Goal: Task Accomplishment & Management: Use online tool/utility

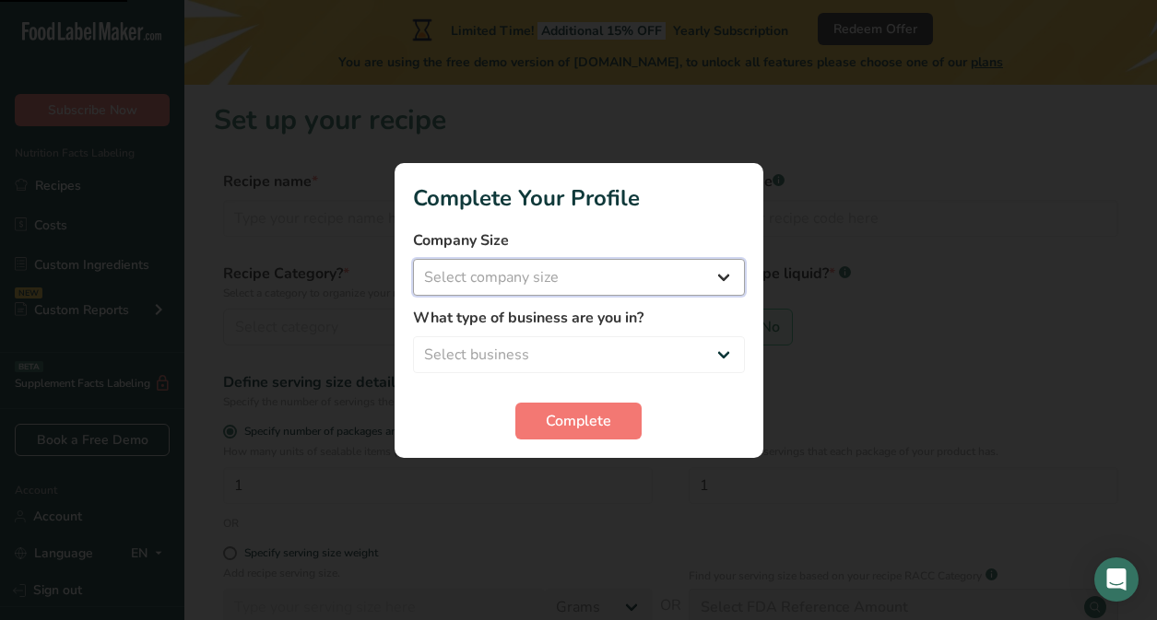
click at [546, 286] on select "Select company size Fewer than 10 Employees 10 to 50 Employees 51 to 500 Employ…" at bounding box center [579, 277] width 332 height 37
select select "2"
click at [413, 259] on select "Select company size Fewer than 10 Employees 10 to 50 Employees 51 to 500 Employ…" at bounding box center [579, 277] width 332 height 37
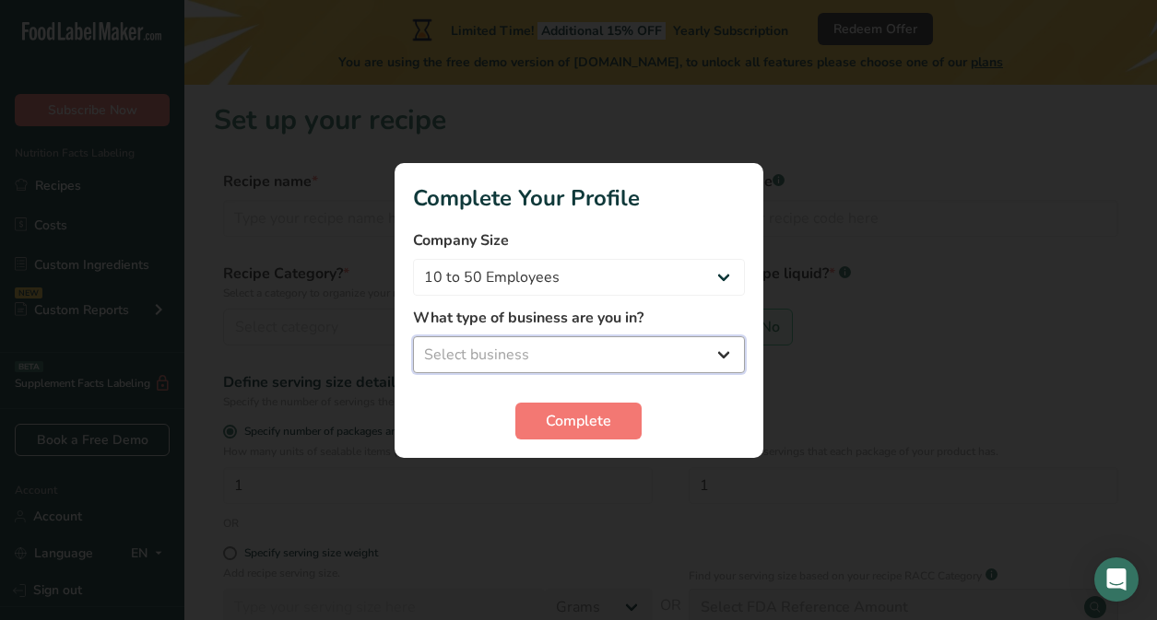
click at [536, 343] on select "Select business Packaged Food Manufacturer Restaurant & Cafe Bakery Meal Plans …" at bounding box center [579, 355] width 332 height 37
select select "2"
click at [413, 337] on select "Select business Packaged Food Manufacturer Restaurant & Cafe Bakery Meal Plans …" at bounding box center [579, 355] width 332 height 37
click at [517, 360] on select "Packaged Food Manufacturer Restaurant & Cafe Bakery Meal Plans & Catering Compa…" at bounding box center [579, 355] width 332 height 37
click at [413, 337] on select "Packaged Food Manufacturer Restaurant & Cafe Bakery Meal Plans & Catering Compa…" at bounding box center [579, 355] width 332 height 37
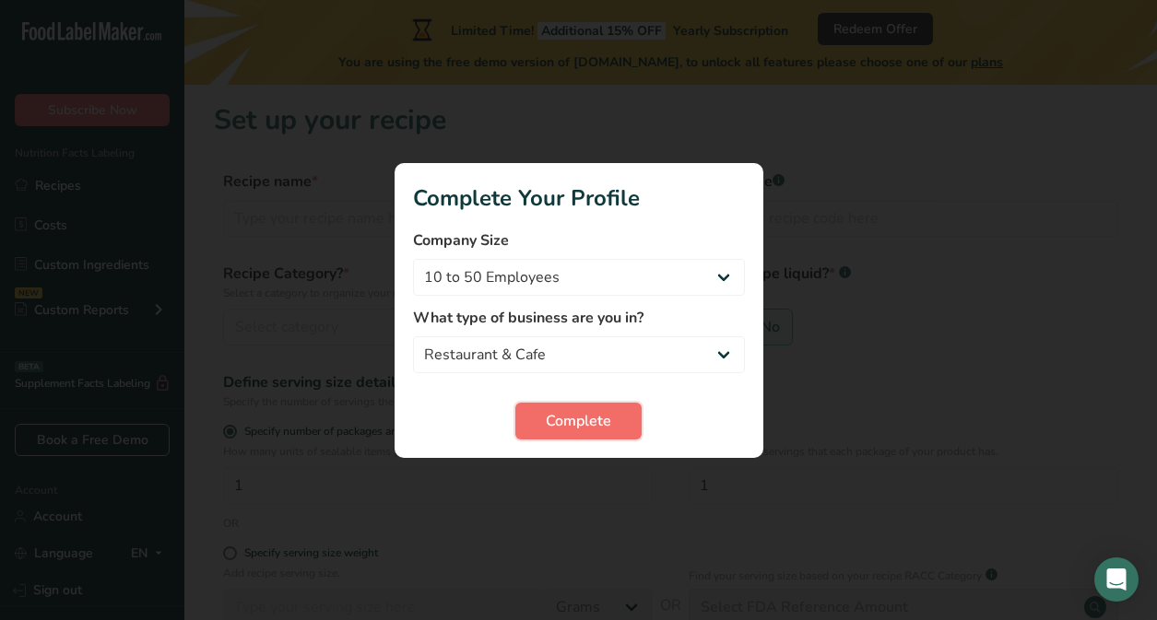
click at [565, 431] on button "Complete" at bounding box center [578, 421] width 126 height 37
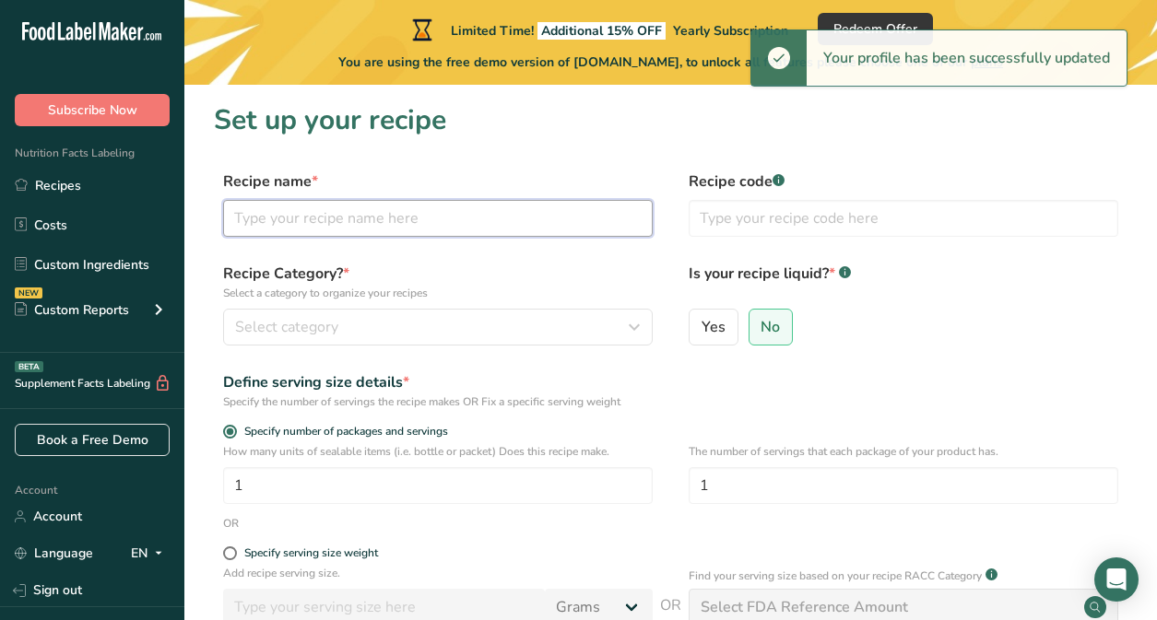
click at [307, 216] on input "text" at bounding box center [438, 218] width 430 height 37
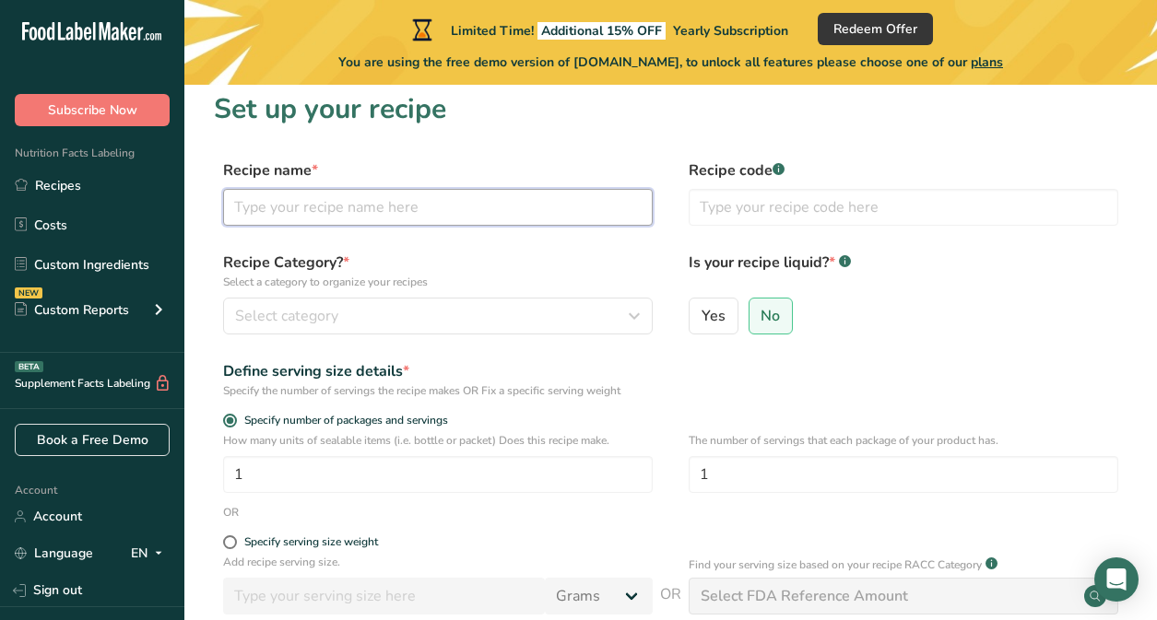
scroll to position [18, 0]
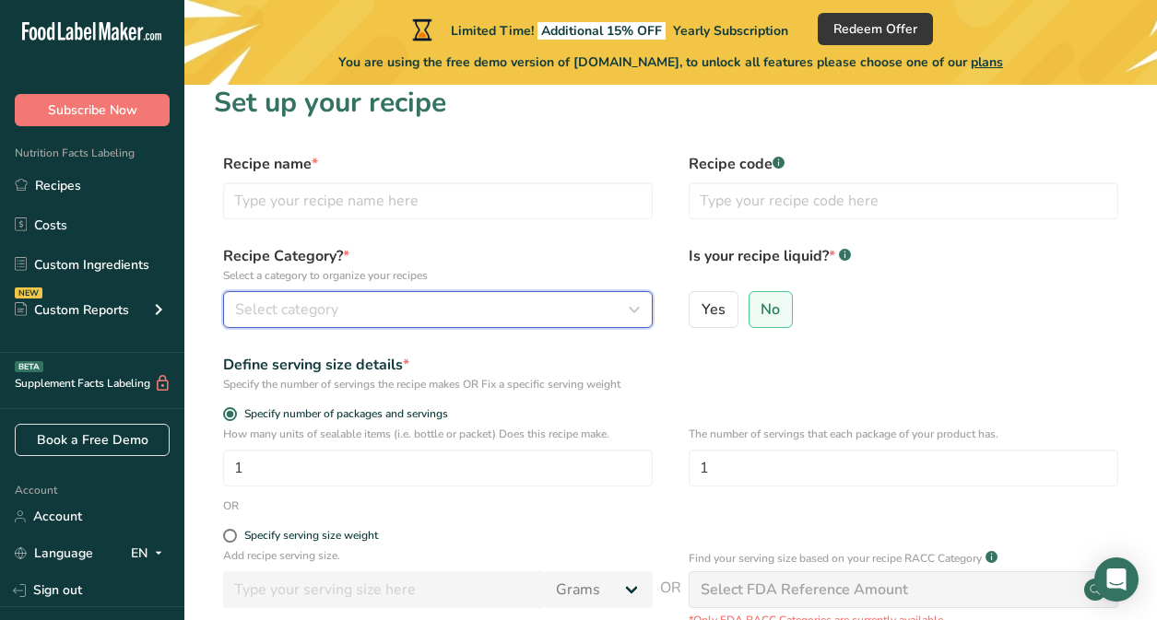
click at [290, 308] on span "Select category" at bounding box center [286, 310] width 103 height 22
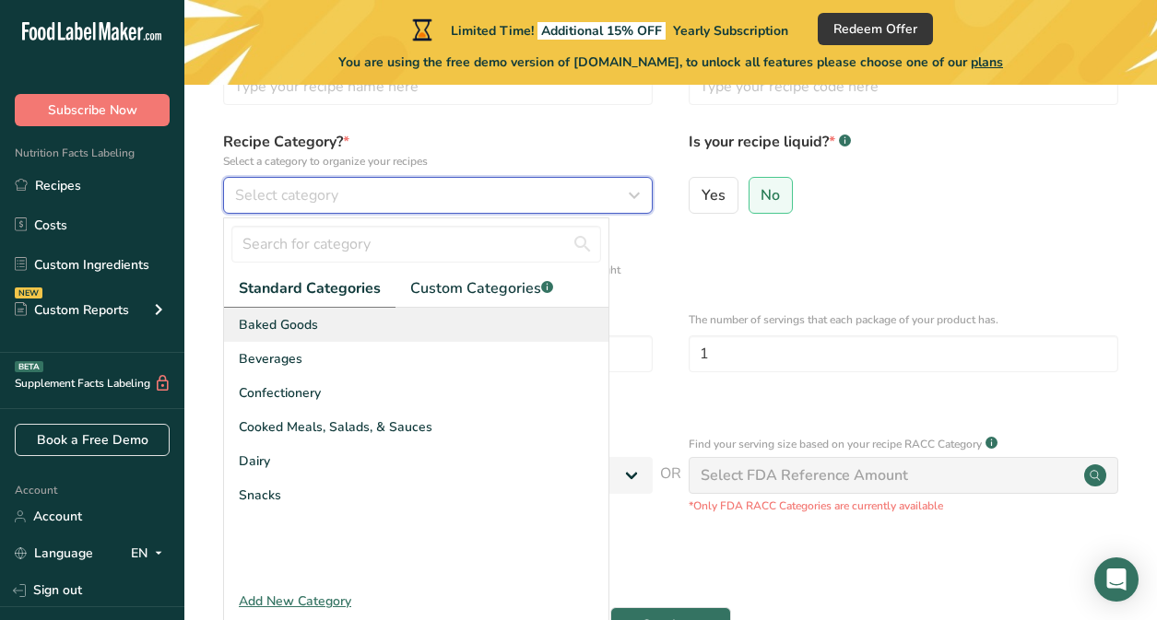
scroll to position [134, 0]
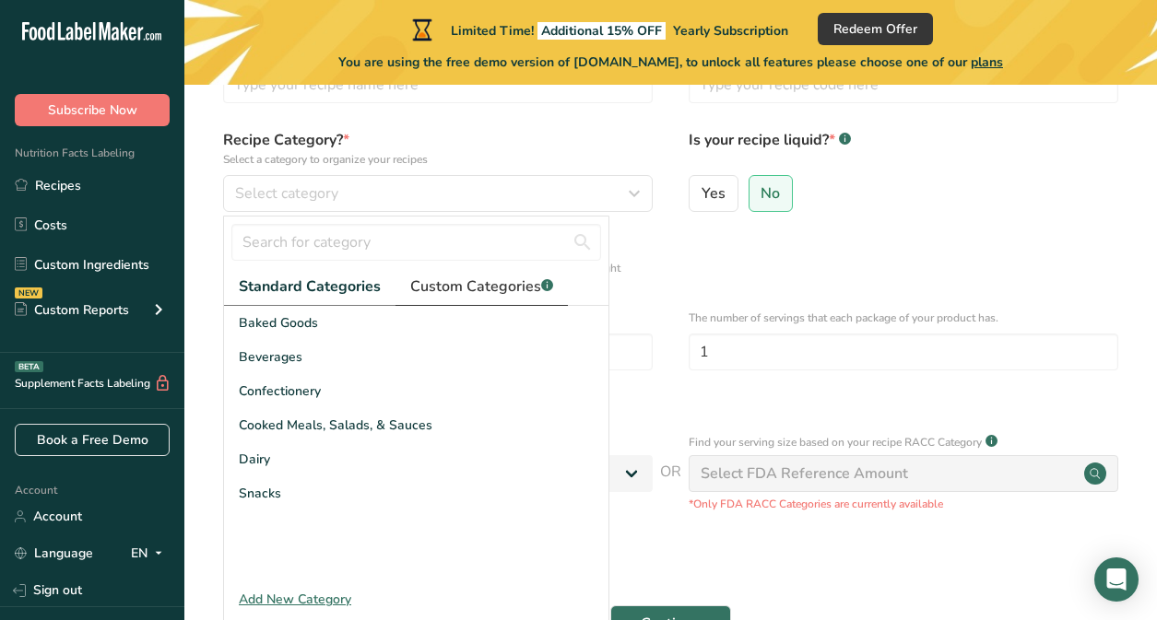
click at [448, 285] on span "Custom Categories .a-a{fill:#347362;}.b-a{fill:#fff;}" at bounding box center [481, 287] width 143 height 22
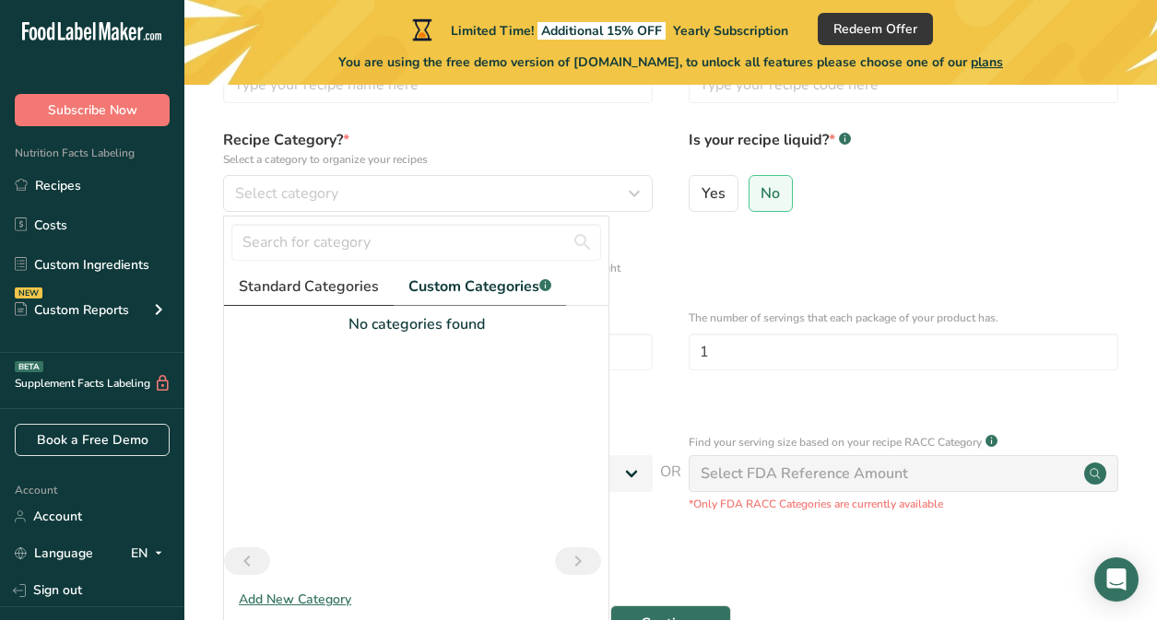
click at [287, 286] on span "Standard Categories" at bounding box center [309, 287] width 140 height 22
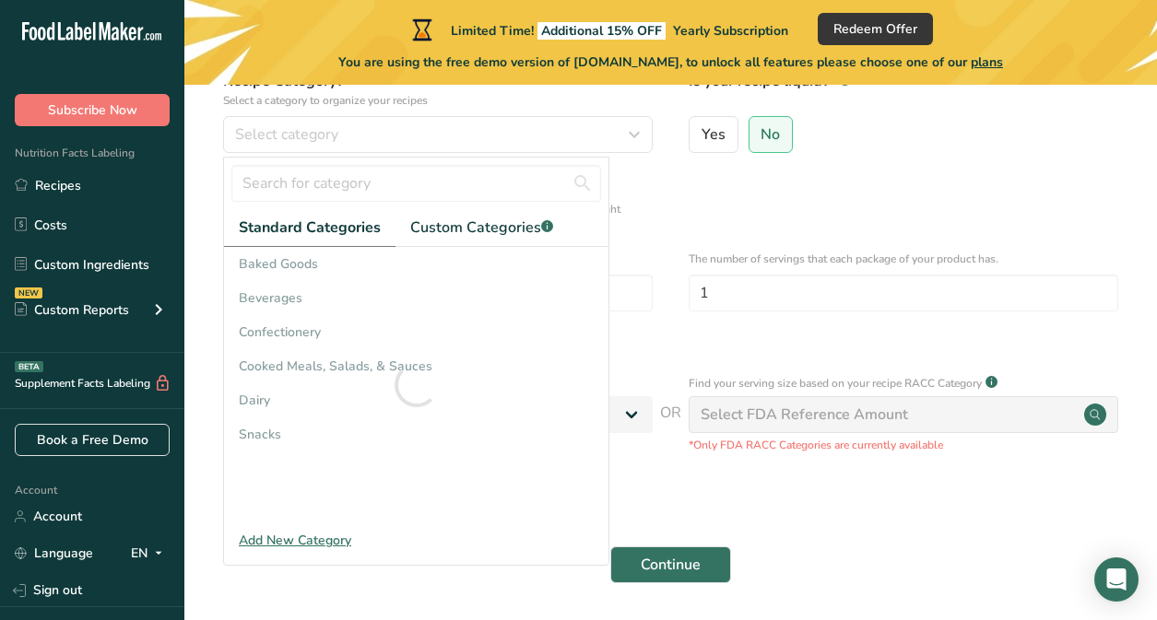
scroll to position [255, 0]
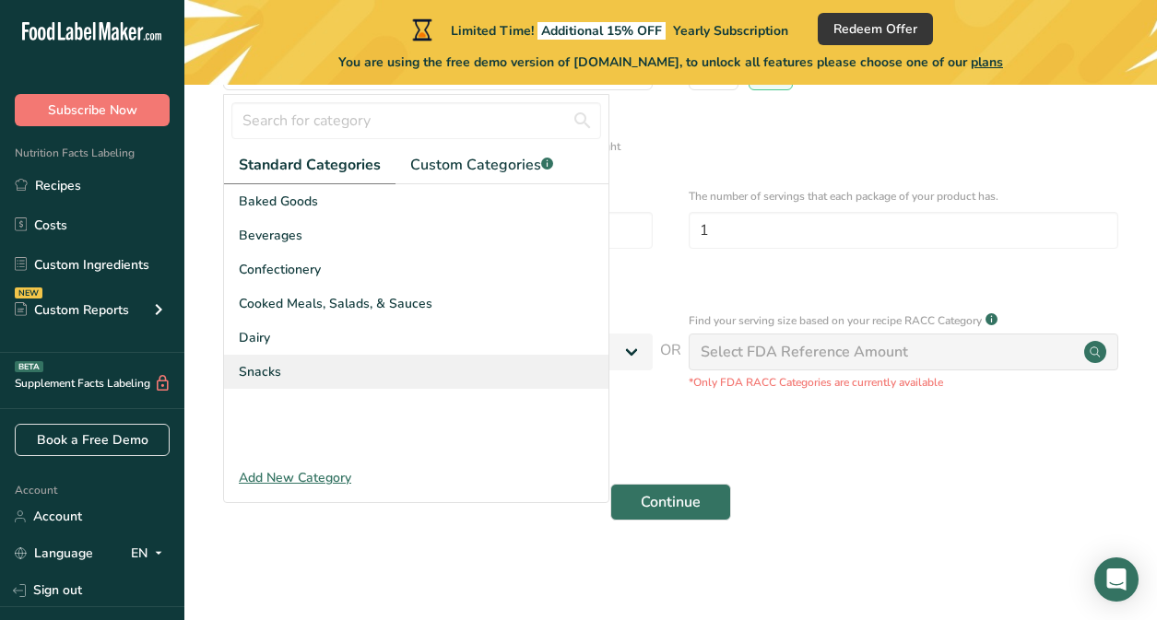
click at [258, 372] on span "Snacks" at bounding box center [260, 371] width 42 height 19
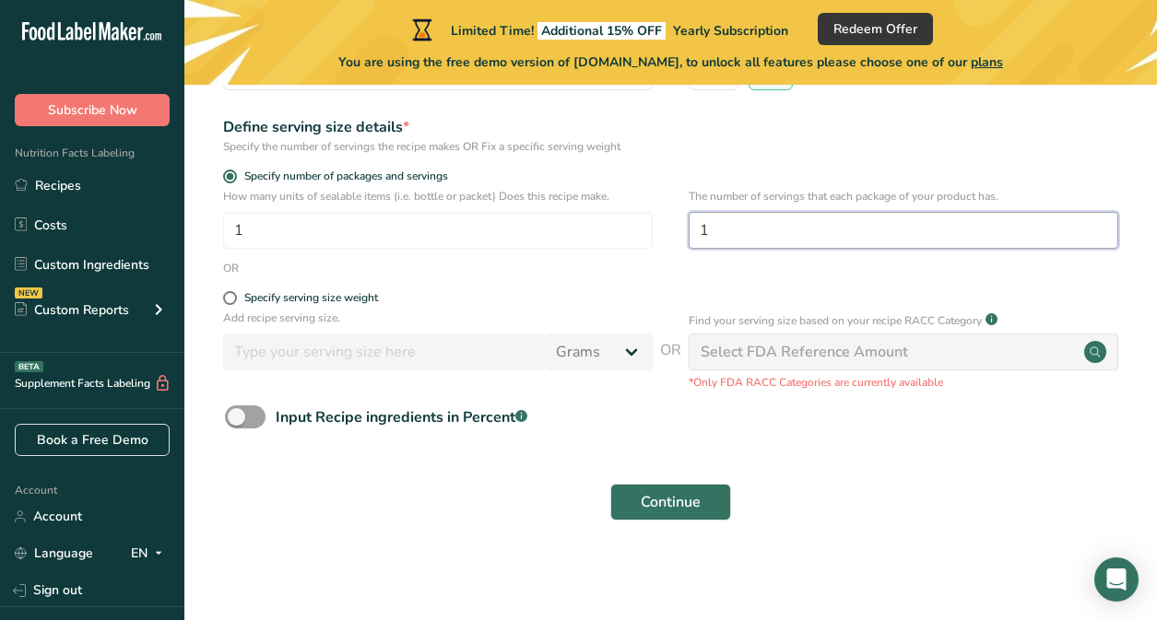
click at [753, 230] on input "1" at bounding box center [904, 230] width 430 height 37
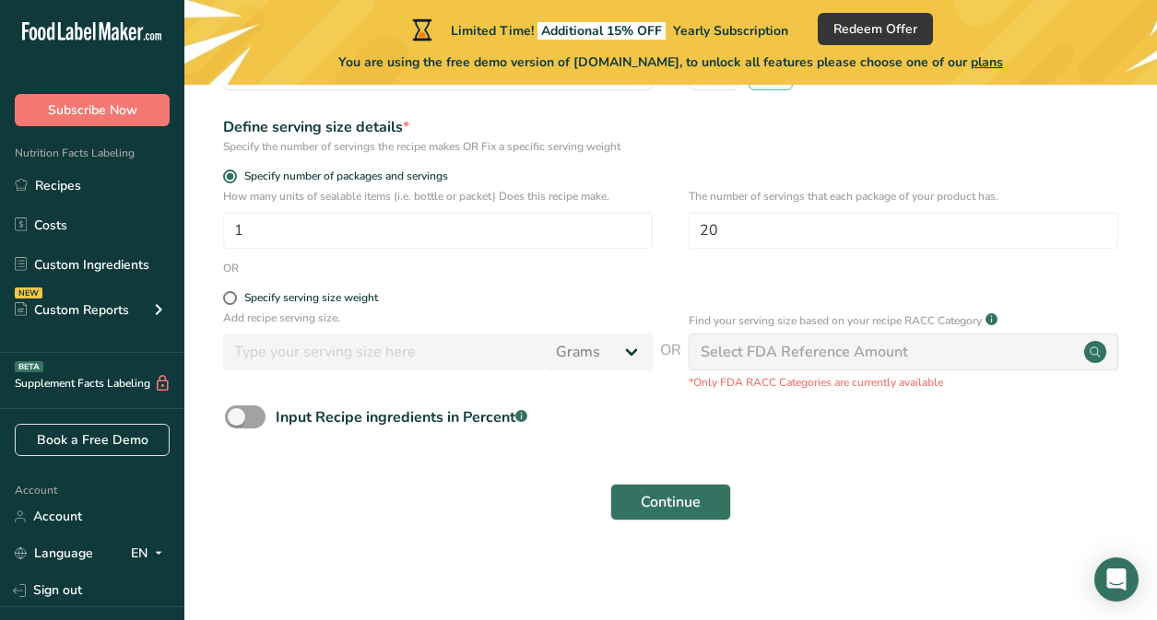
click at [849, 467] on form "Recipe name * Recipe code .a-a{fill:#347362;}.b-a{fill:#fff;} Recipe Category? …" at bounding box center [671, 223] width 914 height 617
click at [702, 234] on input "20" at bounding box center [904, 230] width 430 height 37
click at [677, 112] on form "Recipe name * Recipe code .a-a{fill:#347362;}.b-a{fill:#fff;} Recipe Category? …" at bounding box center [671, 223] width 914 height 617
click at [734, 232] on input "20" at bounding box center [904, 230] width 430 height 37
type input "2"
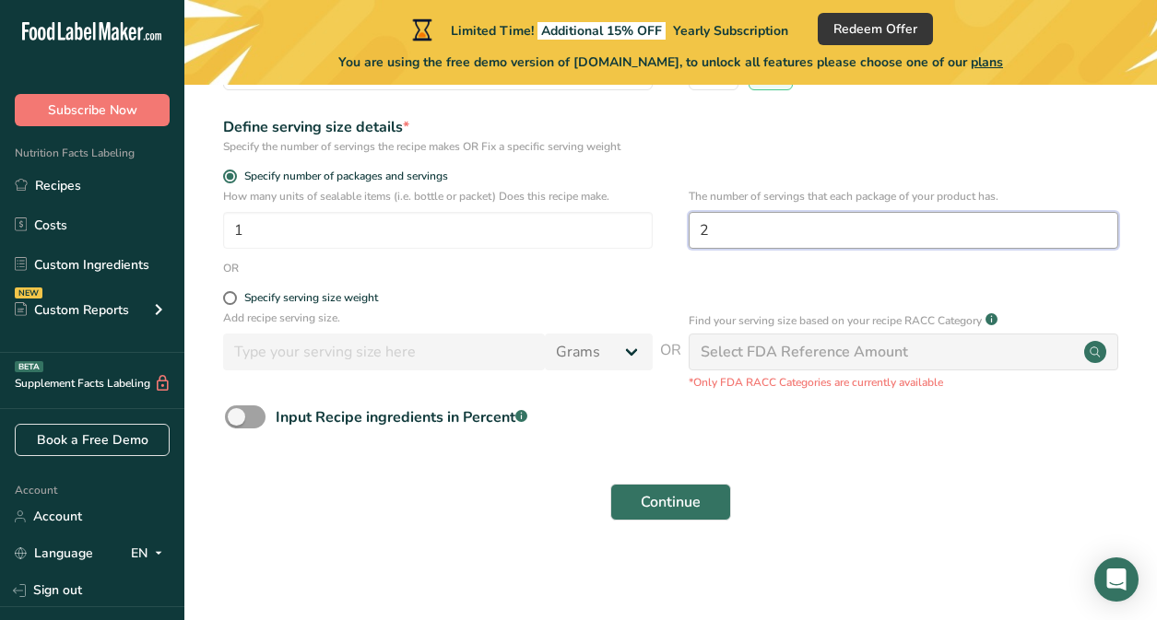
type input "20"
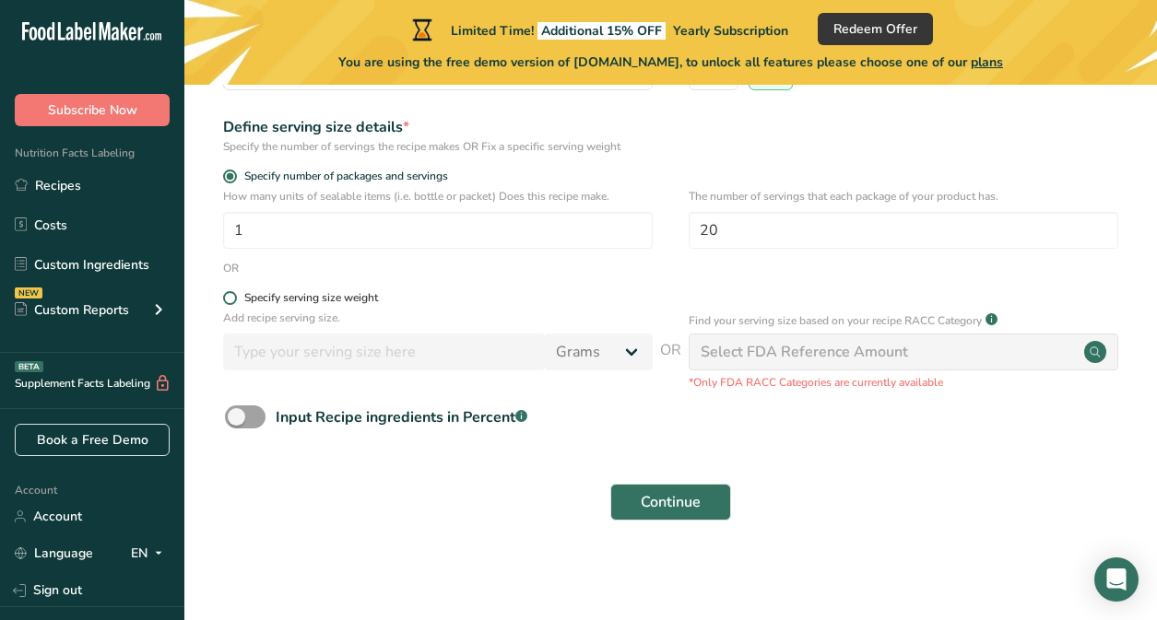
click at [376, 297] on div "Specify serving size weight" at bounding box center [311, 298] width 134 height 14
click at [235, 297] on input "Specify serving size weight" at bounding box center [229, 298] width 12 height 12
radio input "true"
radio input "false"
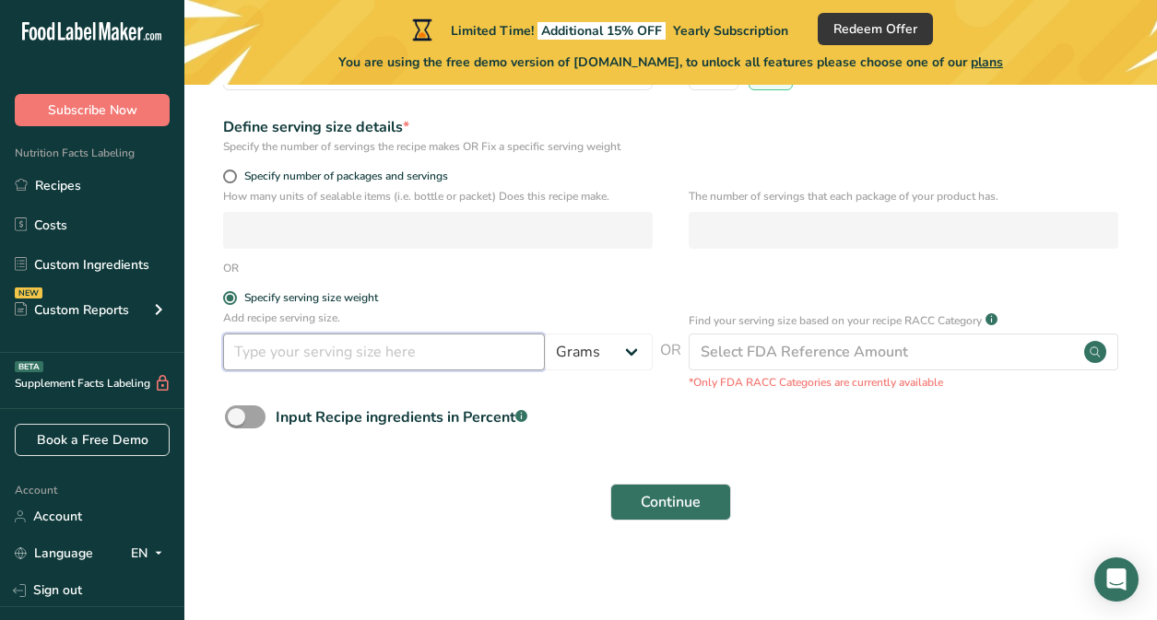
click at [281, 354] on input "number" at bounding box center [384, 352] width 322 height 37
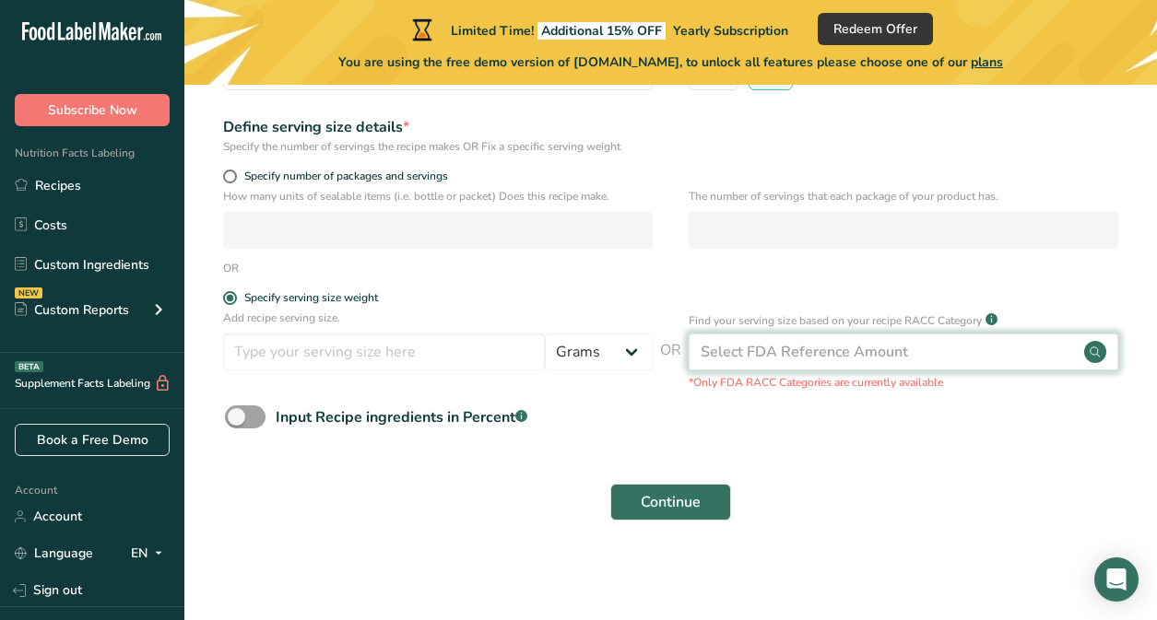
click at [729, 357] on div "Select FDA Reference Amount" at bounding box center [804, 352] width 207 height 22
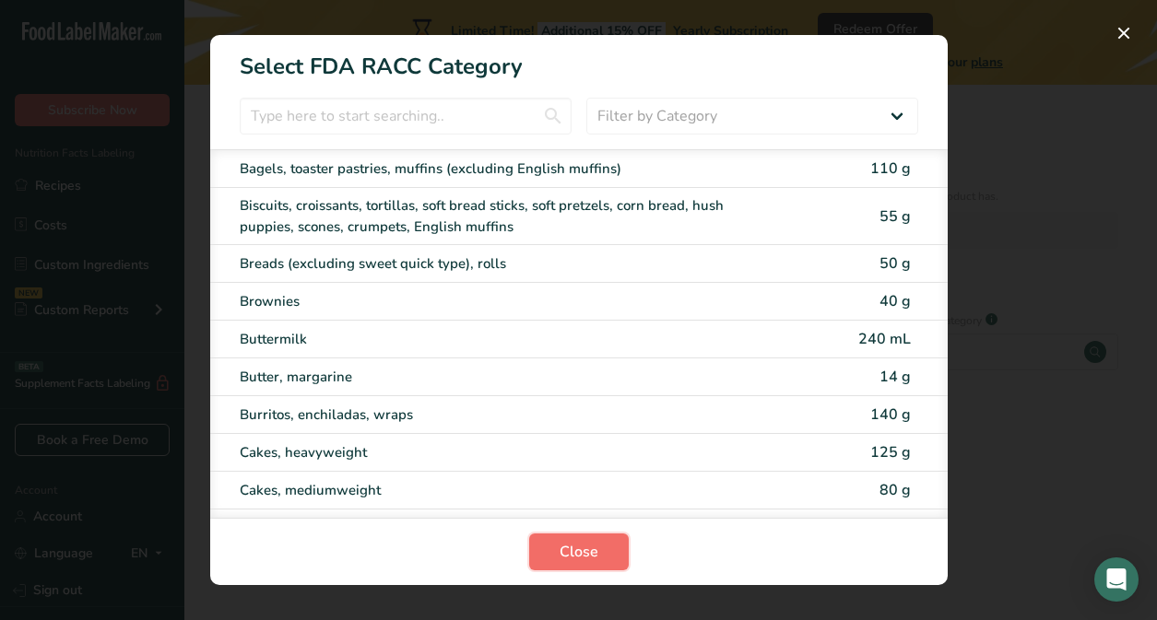
click at [568, 558] on span "Close" at bounding box center [579, 552] width 39 height 22
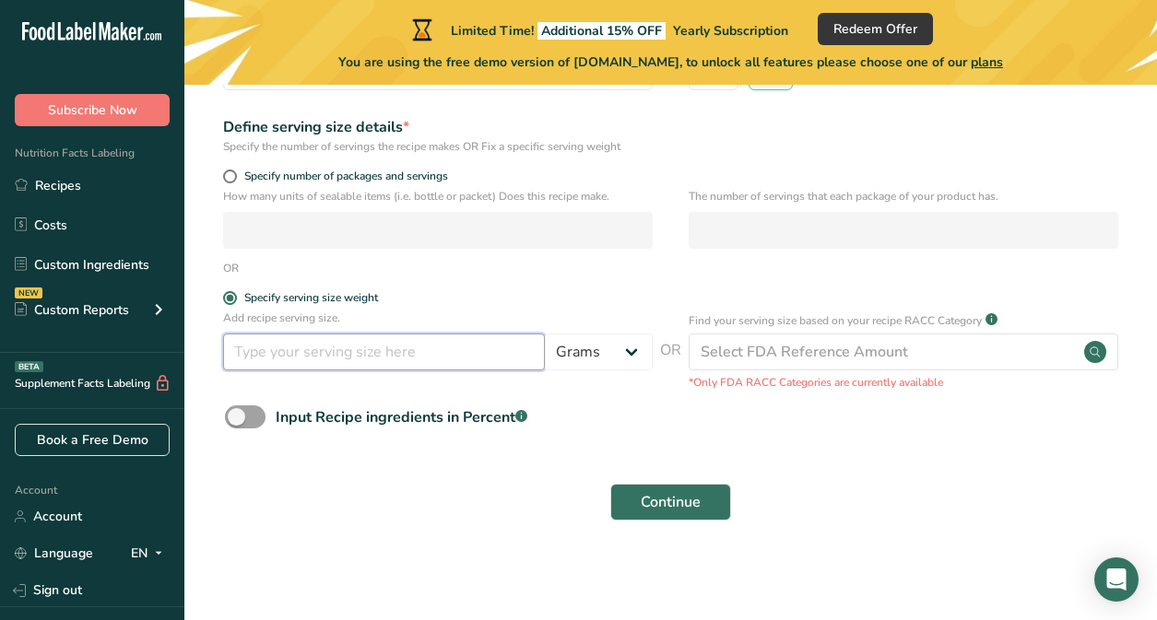
click at [303, 355] on input "number" at bounding box center [384, 352] width 322 height 37
type input "28"
click at [248, 406] on span at bounding box center [245, 417] width 41 height 23
click at [237, 411] on input "Input Recipe ingredients in Percent .a-a{fill:#347362;}.b-a{fill:#fff;}" at bounding box center [231, 417] width 12 height 12
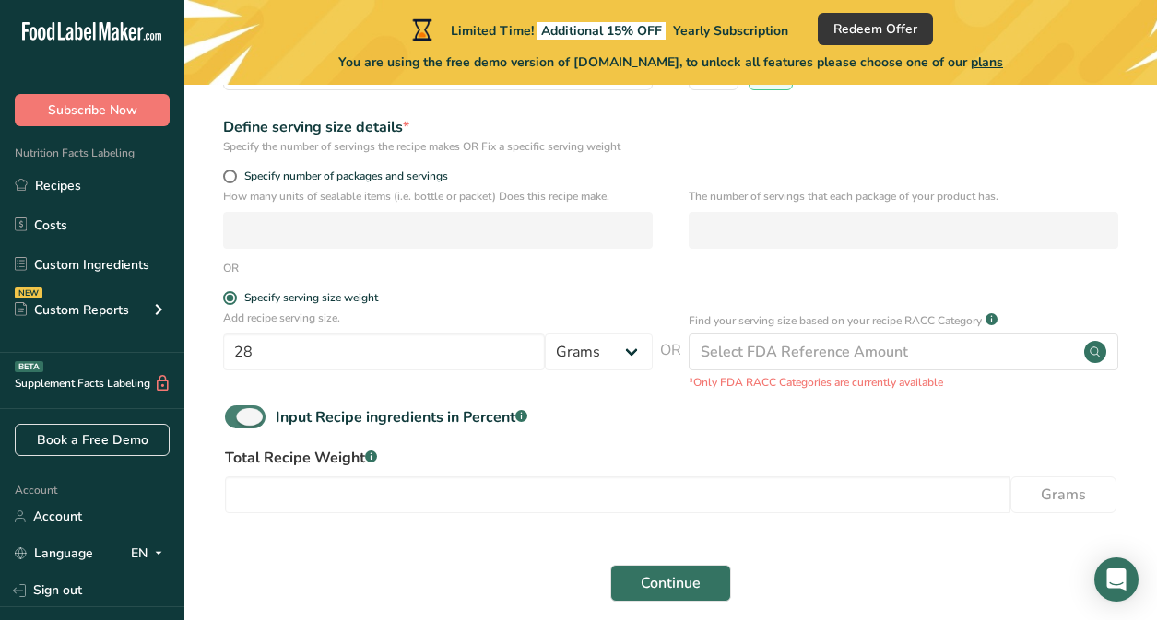
click at [250, 414] on span at bounding box center [245, 417] width 41 height 23
click at [237, 414] on input "Input Recipe ingredients in Percent .a-a{fill:#347362;}.b-a{fill:#fff;}" at bounding box center [231, 417] width 12 height 12
checkbox input "false"
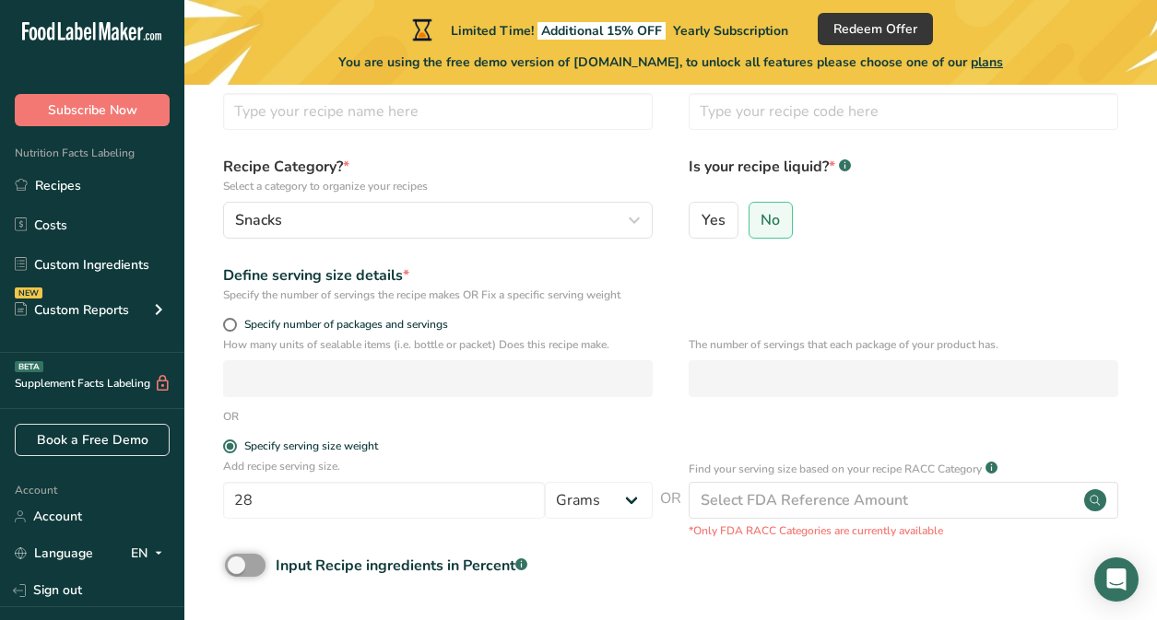
scroll to position [0, 0]
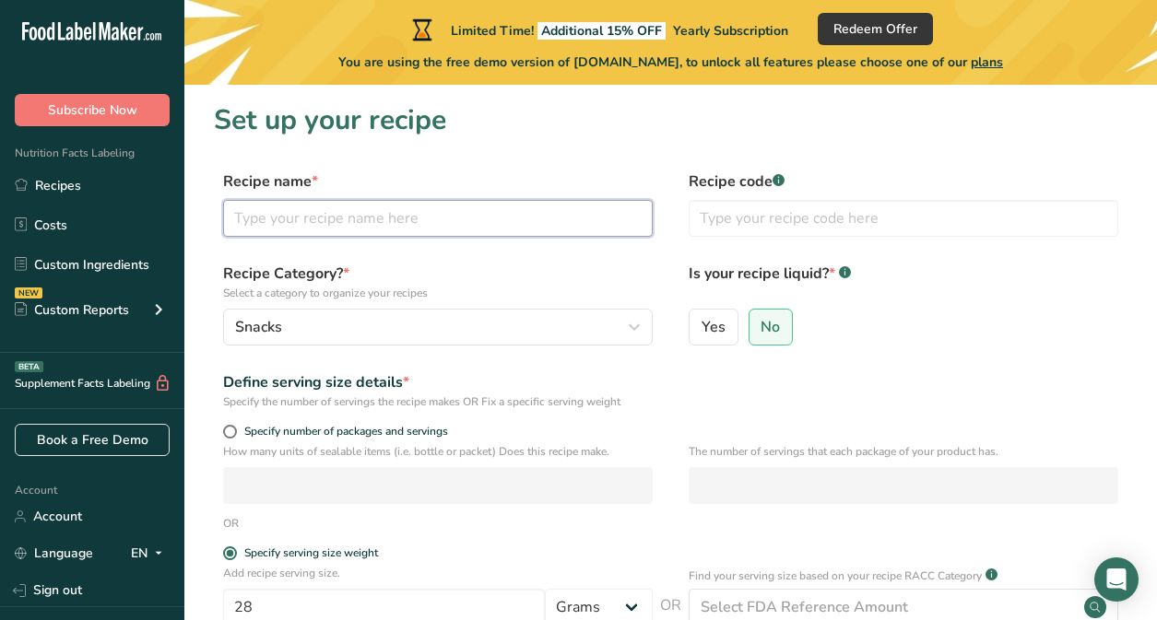
click at [352, 224] on input "text" at bounding box center [438, 218] width 430 height 37
type input "Horseradish Pickles"
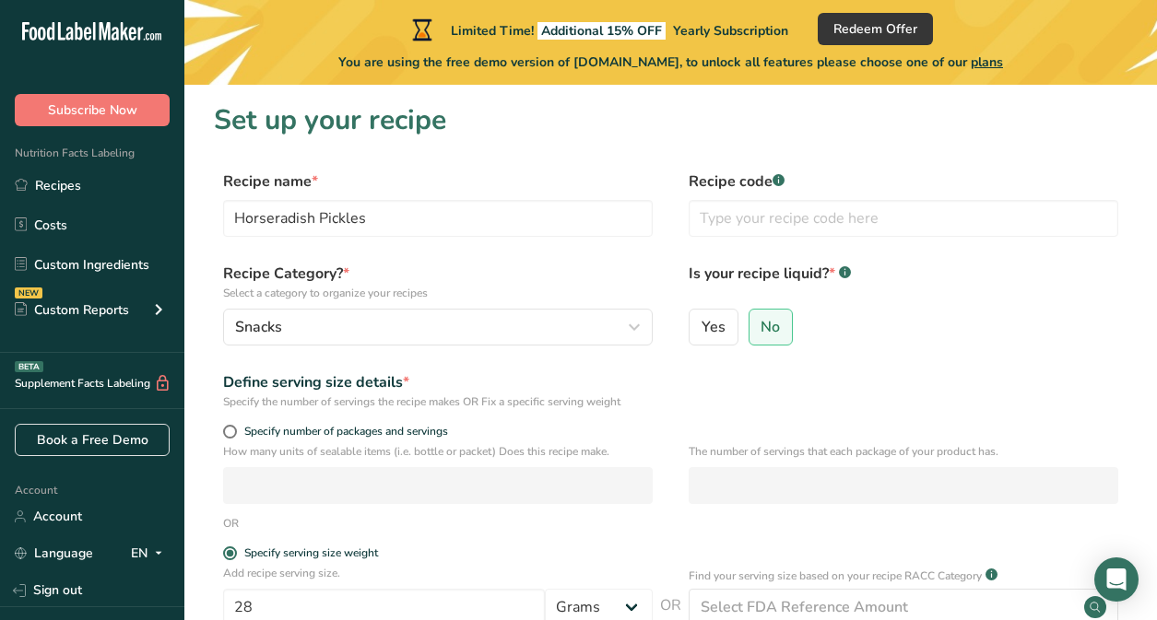
click at [633, 402] on div "Specify the number of servings the recipe makes OR Fix a specific serving weight" at bounding box center [438, 402] width 430 height 17
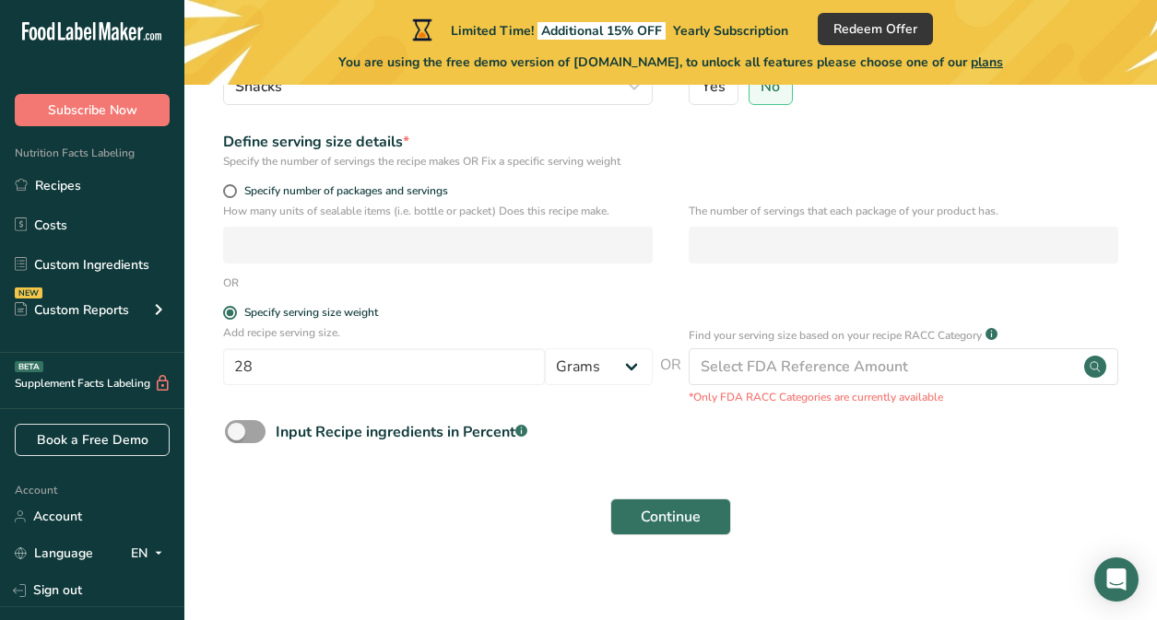
scroll to position [254, 0]
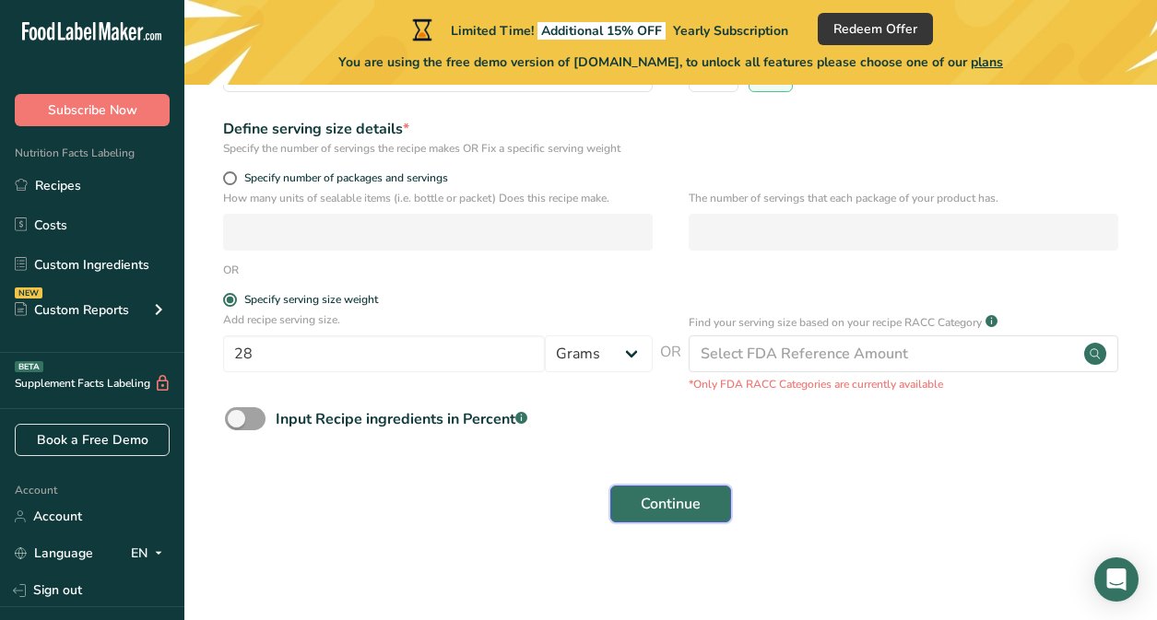
click at [667, 505] on span "Continue" at bounding box center [671, 504] width 60 height 22
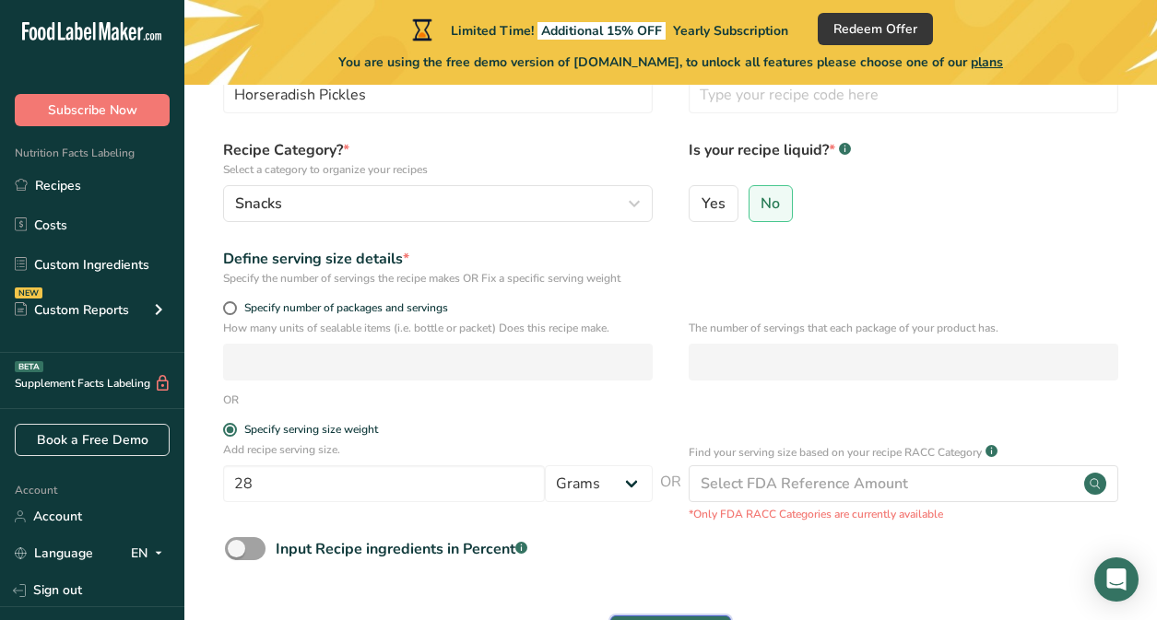
scroll to position [255, 0]
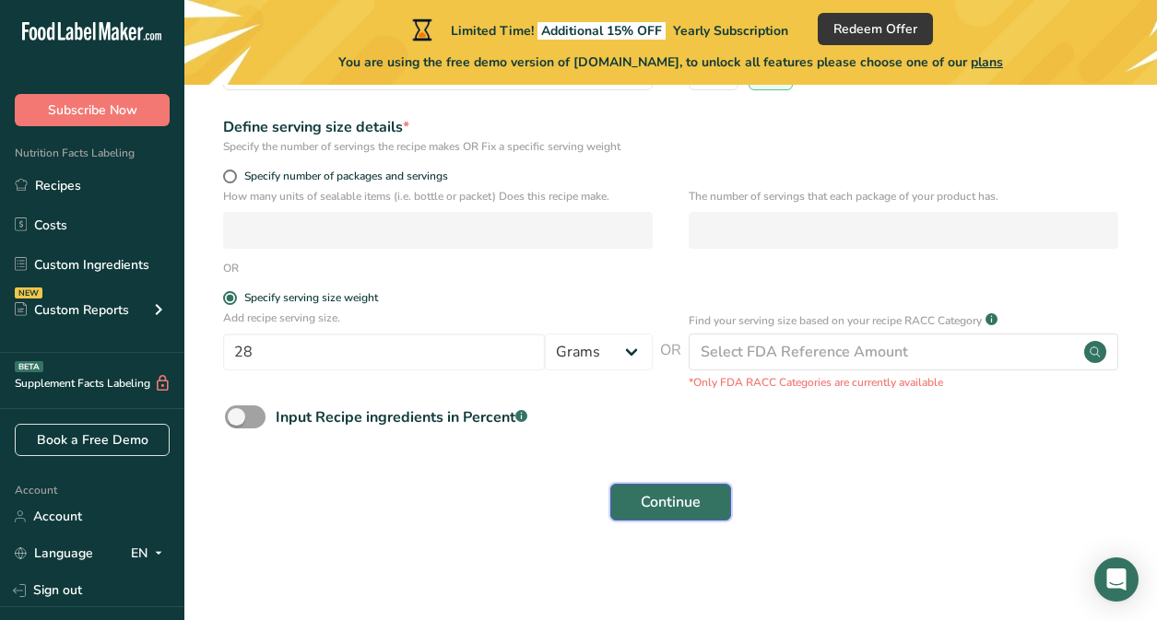
click at [673, 490] on button "Continue" at bounding box center [670, 502] width 121 height 37
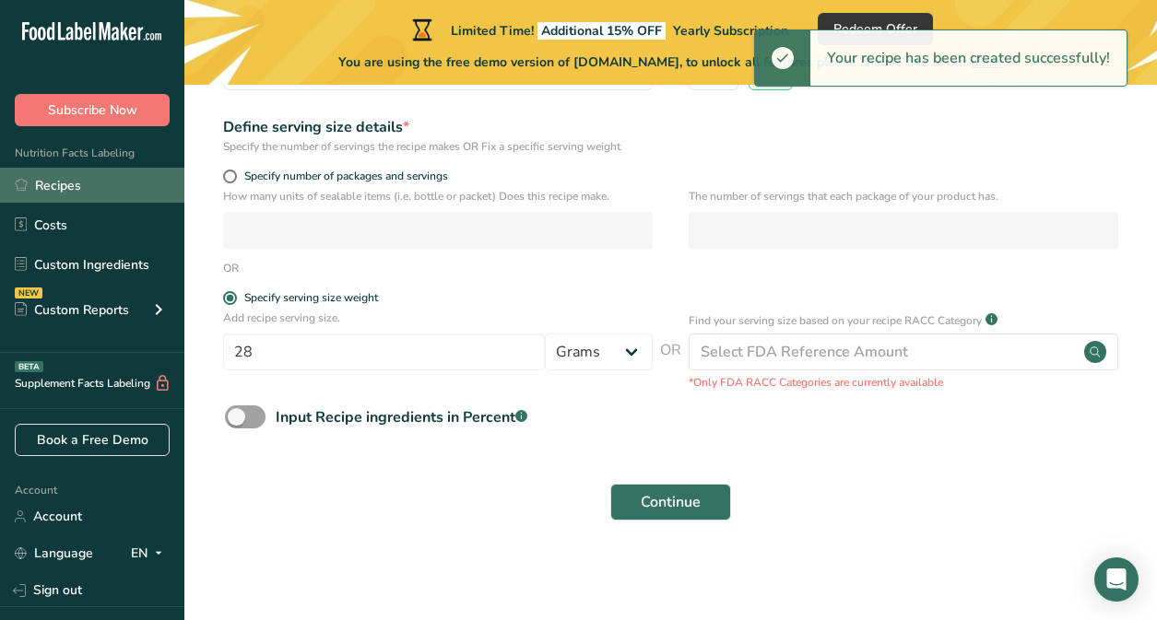
click at [77, 174] on link "Recipes" at bounding box center [92, 185] width 184 height 35
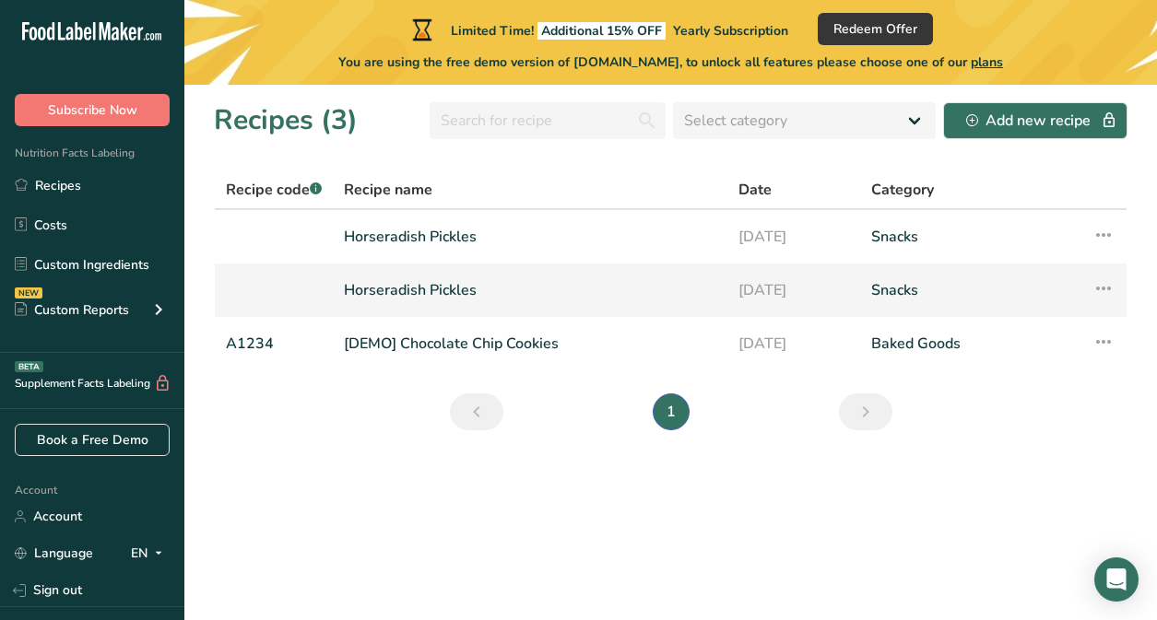
click at [1109, 281] on icon at bounding box center [1104, 288] width 22 height 33
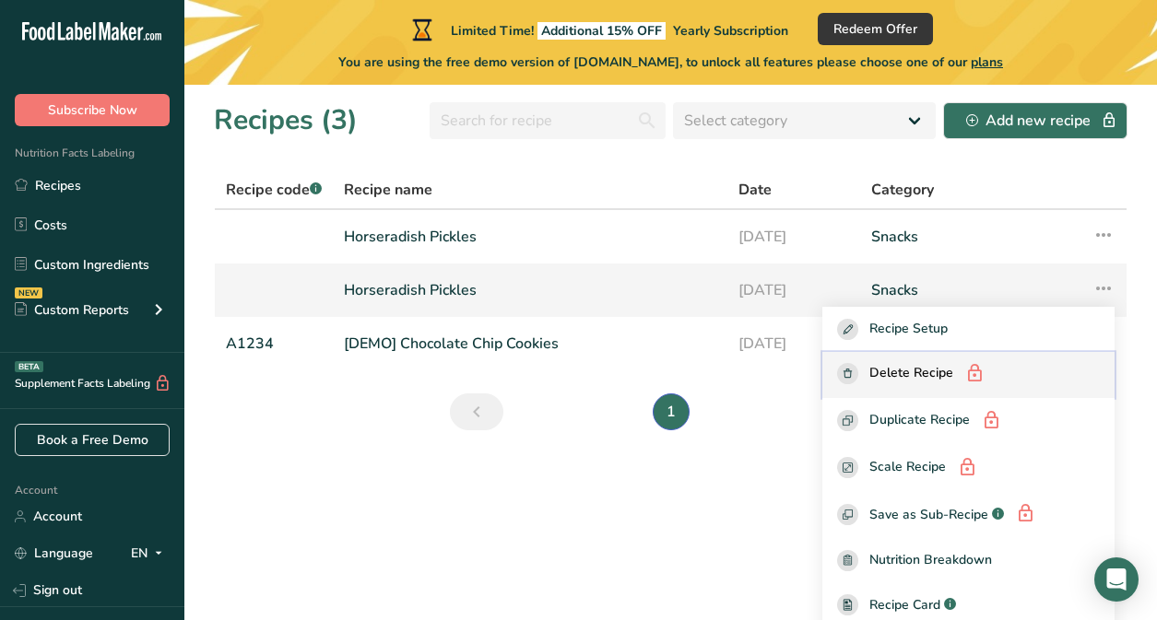
click at [950, 385] on span "Delete Recipe" at bounding box center [911, 374] width 84 height 23
click at [940, 372] on span "Delete Recipe" at bounding box center [911, 374] width 84 height 23
click at [365, 513] on section "Recipes (3) Select category All Baked Goods [GEOGRAPHIC_DATA] Confectionery Coo…" at bounding box center [670, 353] width 973 height 536
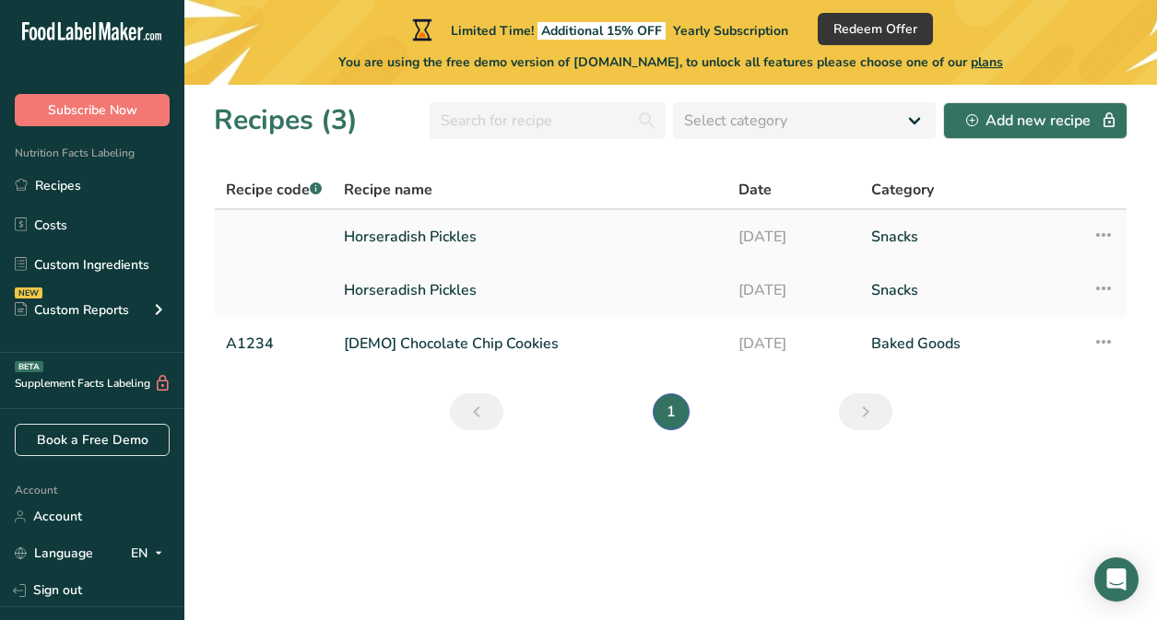
click at [414, 230] on link "Horseradish Pickles" at bounding box center [530, 237] width 372 height 39
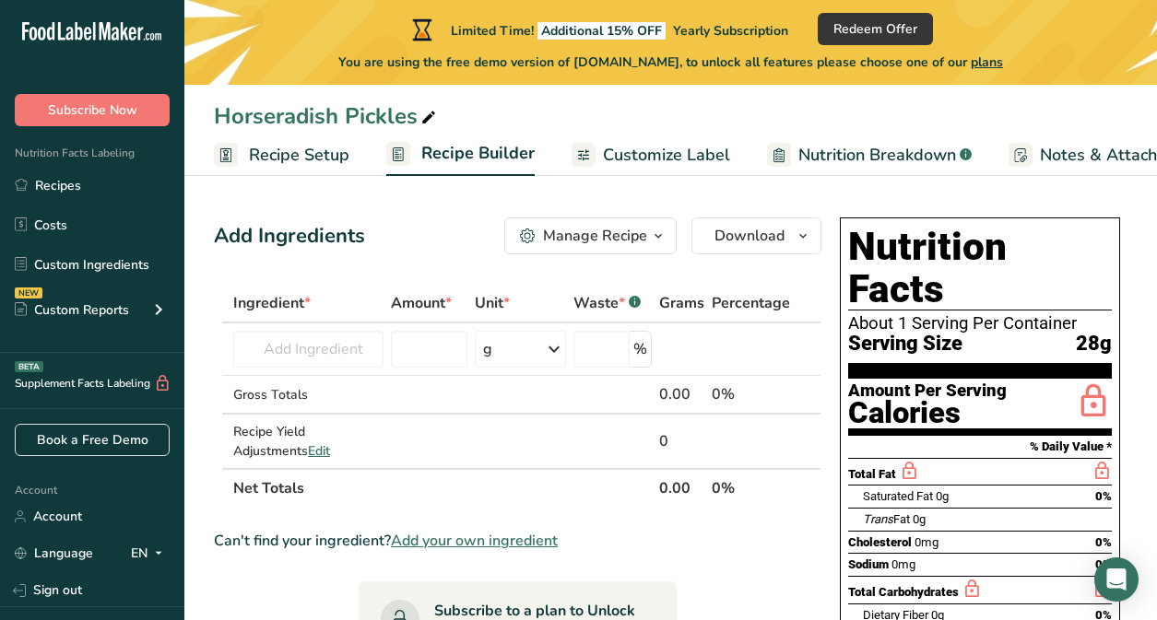
click at [281, 152] on span "Recipe Setup" at bounding box center [299, 155] width 100 height 25
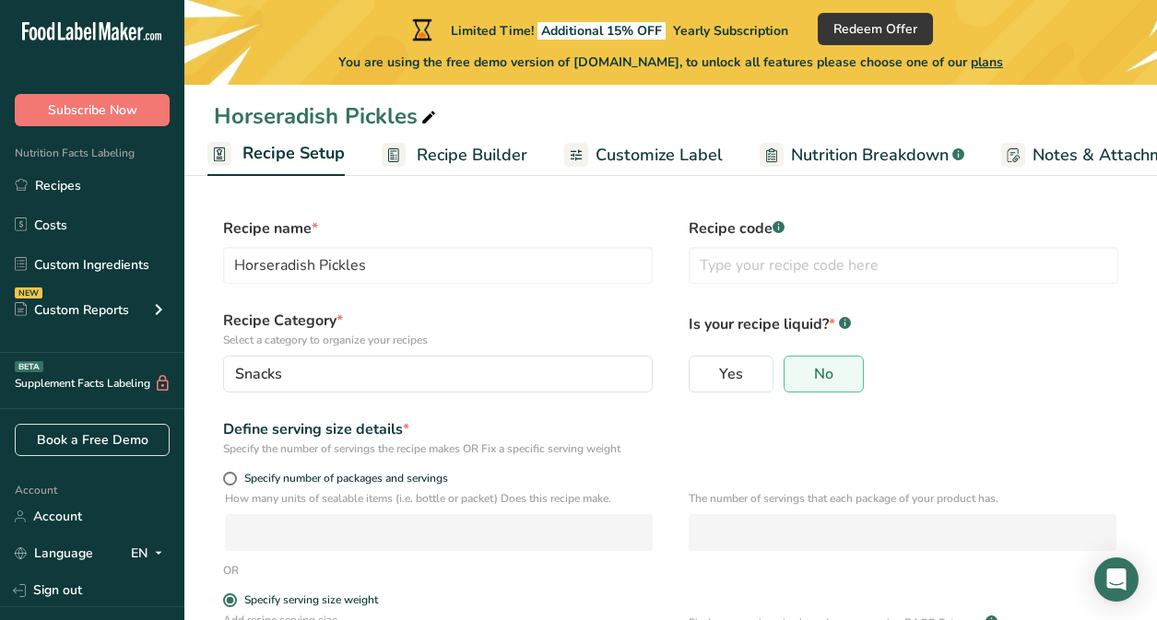
scroll to position [229, 0]
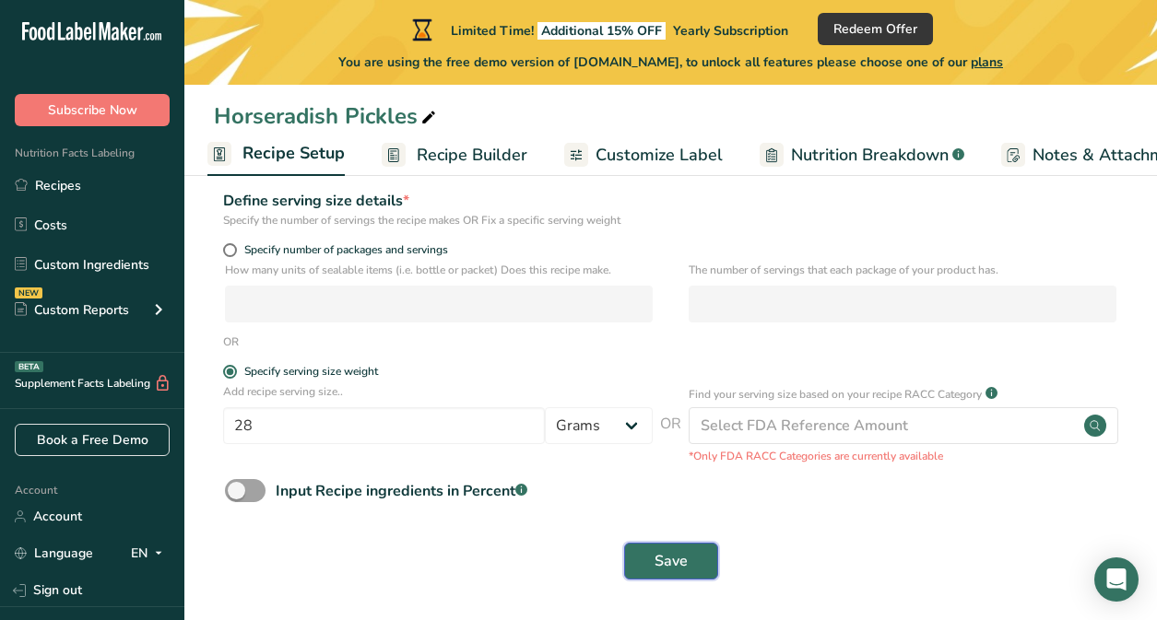
click at [680, 566] on span "Save" at bounding box center [671, 561] width 33 height 22
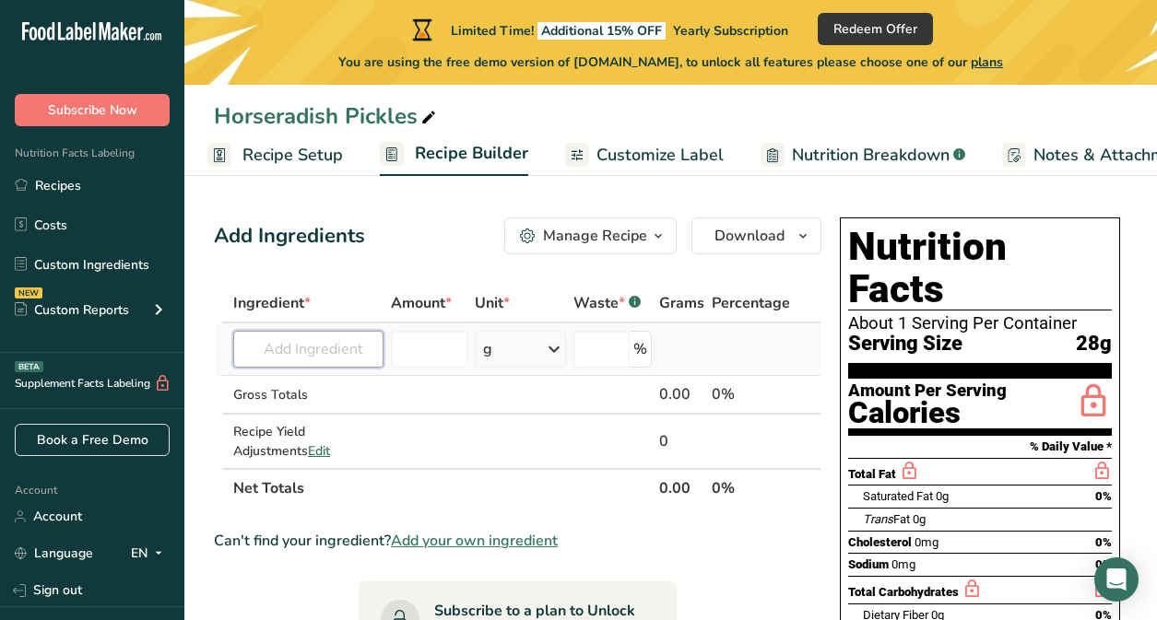
click at [321, 352] on input "text" at bounding box center [308, 349] width 150 height 37
click at [616, 351] on input "number" at bounding box center [601, 349] width 56 height 37
click at [291, 344] on input "text" at bounding box center [308, 349] width 150 height 37
click at [648, 148] on span "Customize Label" at bounding box center [660, 155] width 127 height 25
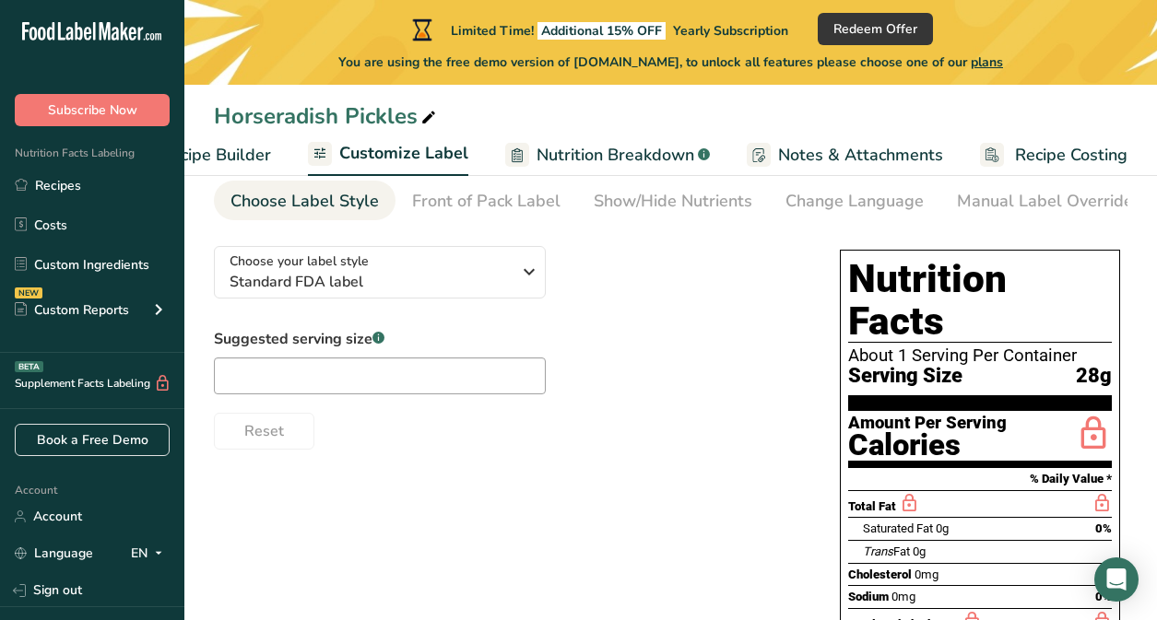
scroll to position [82, 0]
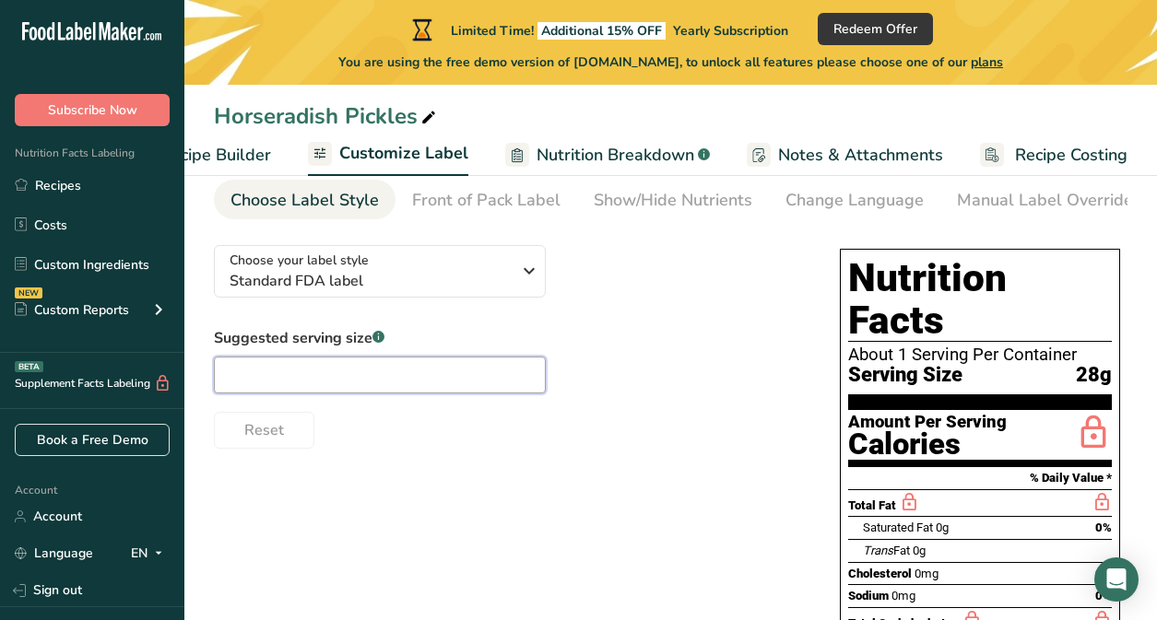
click at [311, 377] on input "text" at bounding box center [380, 375] width 332 height 37
type input "a"
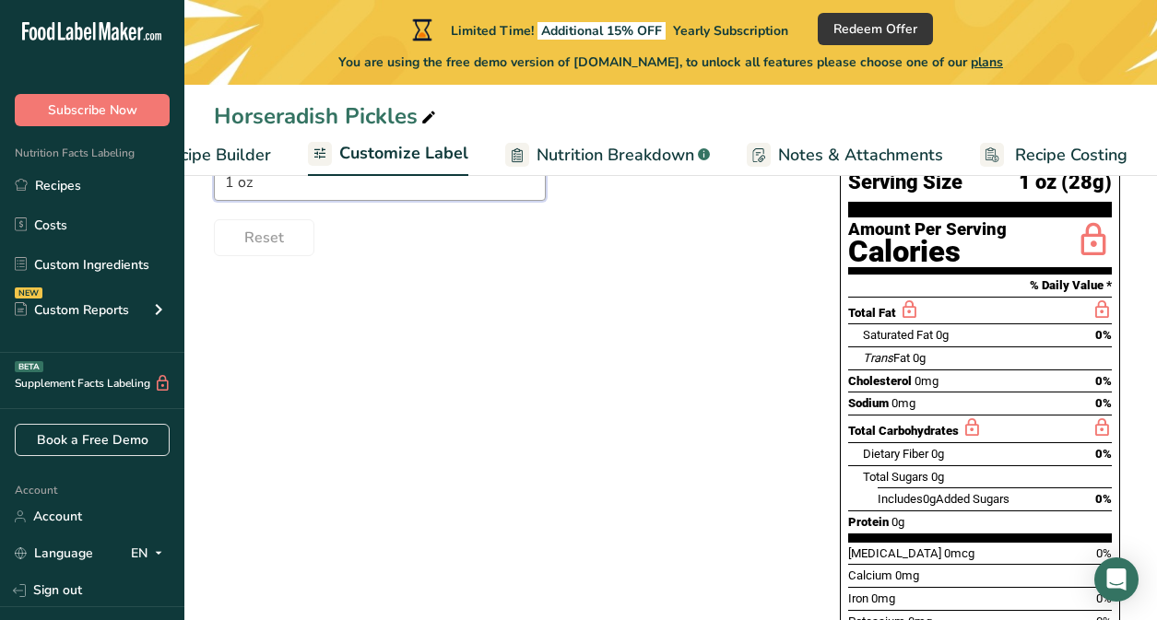
scroll to position [0, 0]
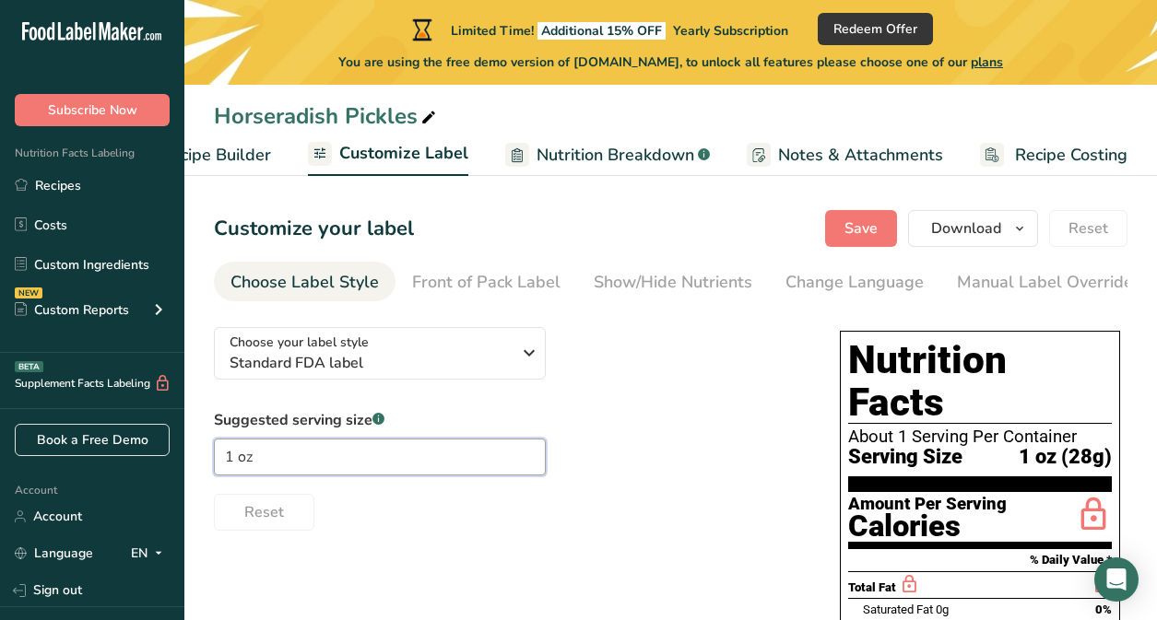
type input "1 oz"
click at [242, 157] on span "Recipe Builder" at bounding box center [215, 155] width 111 height 25
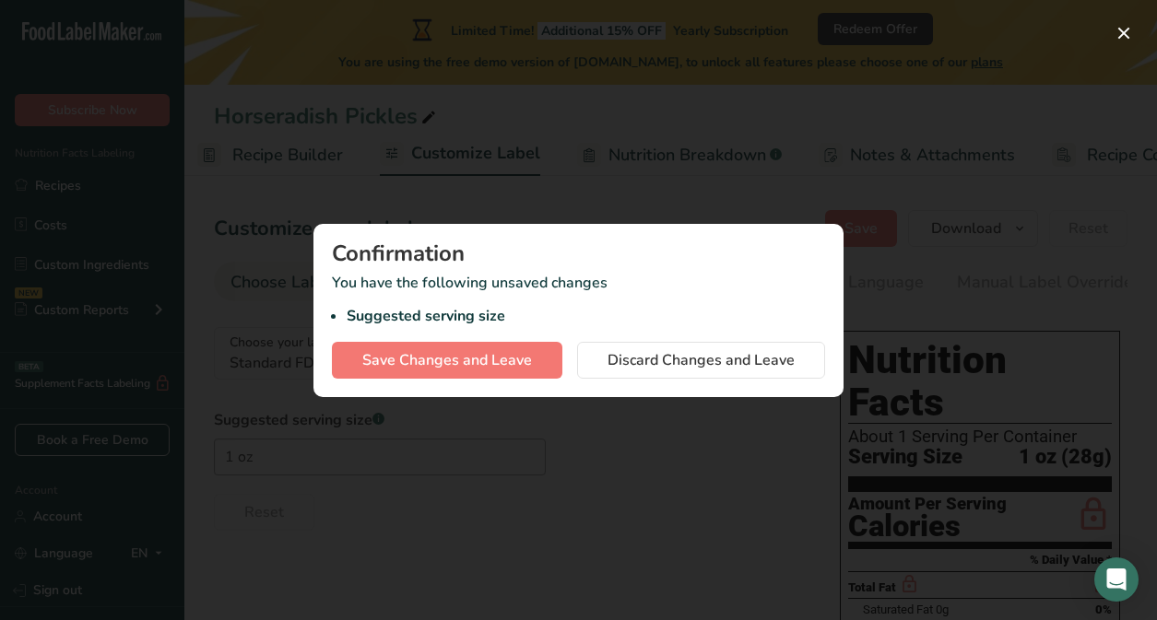
scroll to position [0, 178]
click at [462, 355] on span "Save Changes and Leave" at bounding box center [447, 360] width 170 height 22
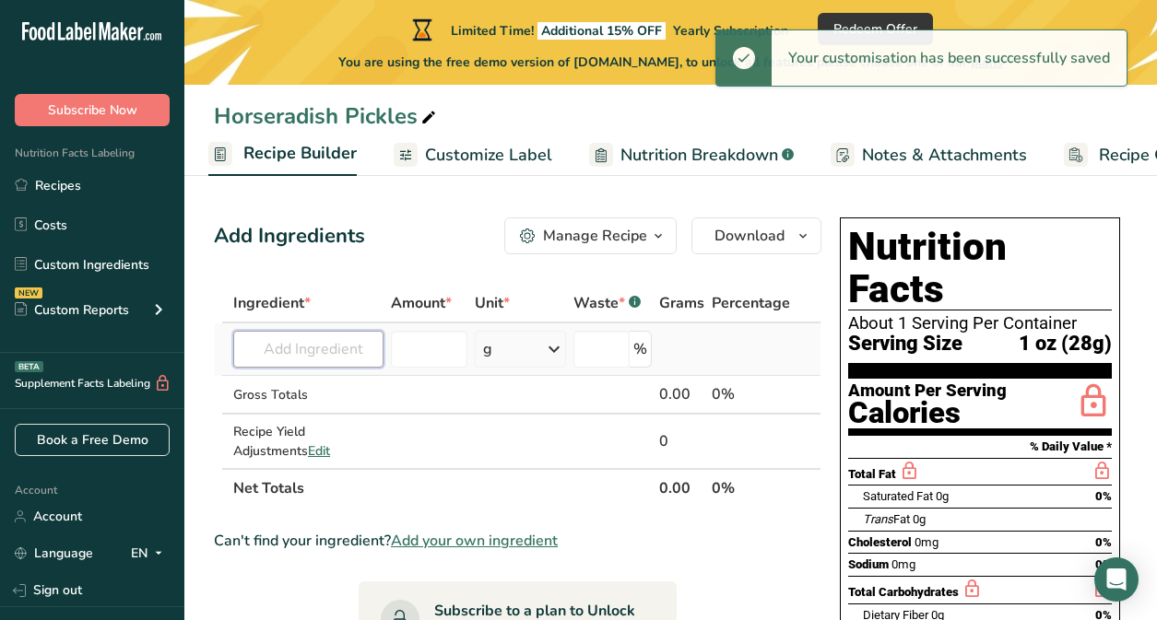
click at [321, 349] on input "text" at bounding box center [308, 349] width 150 height 37
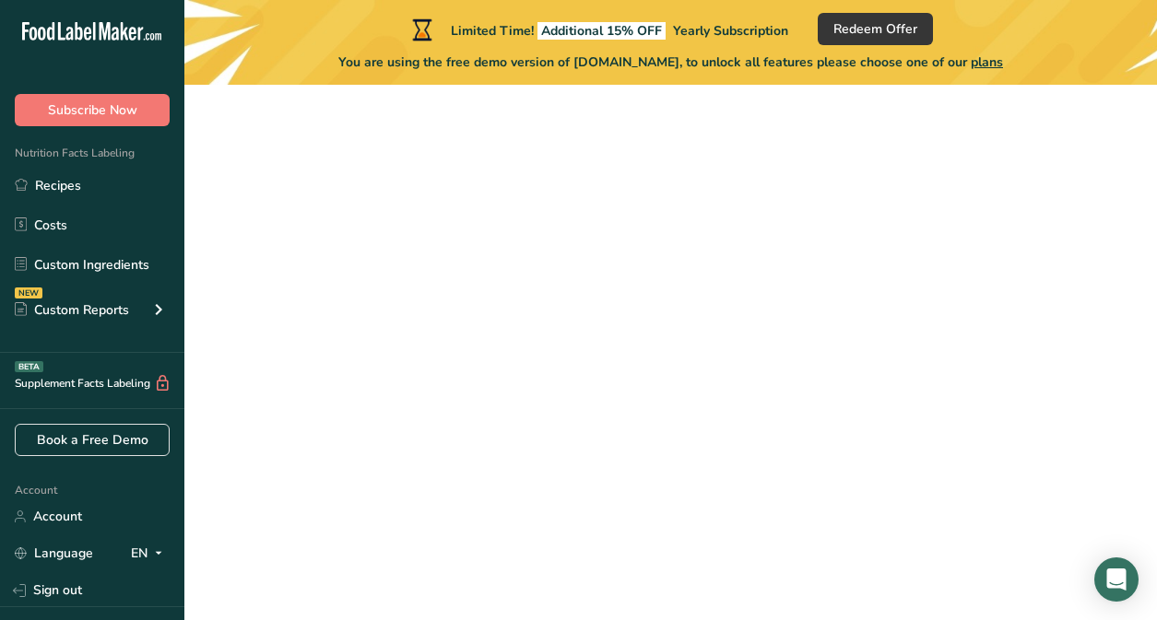
scroll to position [255, 0]
